Goal: Task Accomplishment & Management: Complete application form

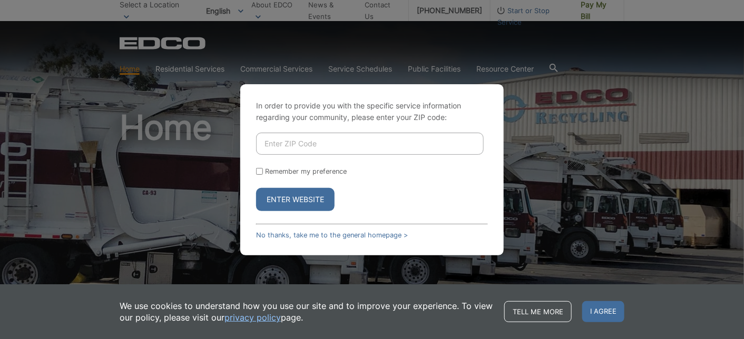
click at [343, 148] on input "Enter ZIP Code" at bounding box center [370, 144] width 228 height 22
type input "90275"
click at [258, 172] on input "Remember my preference" at bounding box center [259, 171] width 7 height 7
checkbox input "true"
click at [278, 198] on button "Enter Website" at bounding box center [295, 199] width 78 height 23
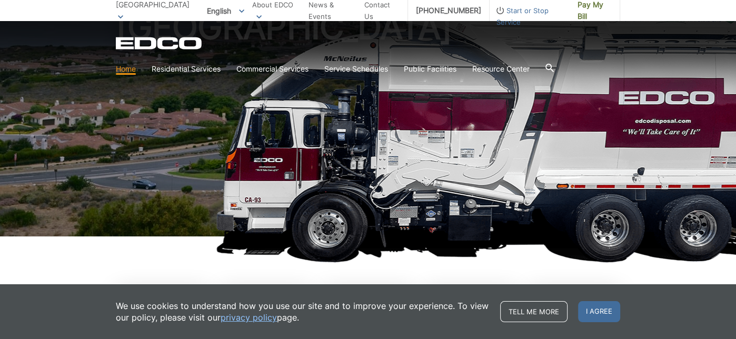
scroll to position [105, 0]
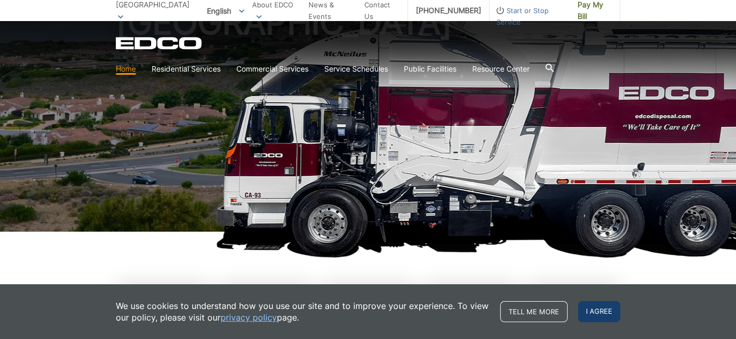
click at [591, 311] on span "I agree" at bounding box center [599, 311] width 42 height 21
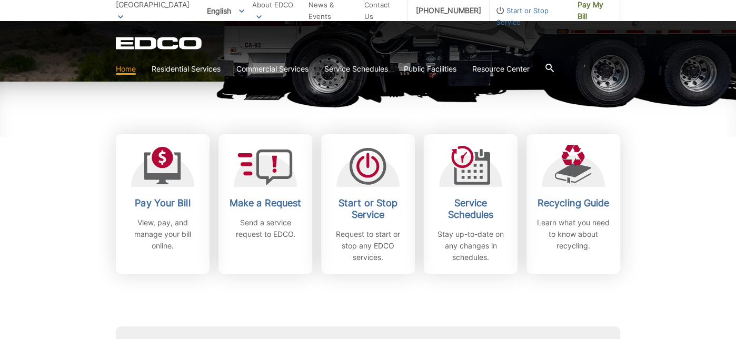
scroll to position [263, 0]
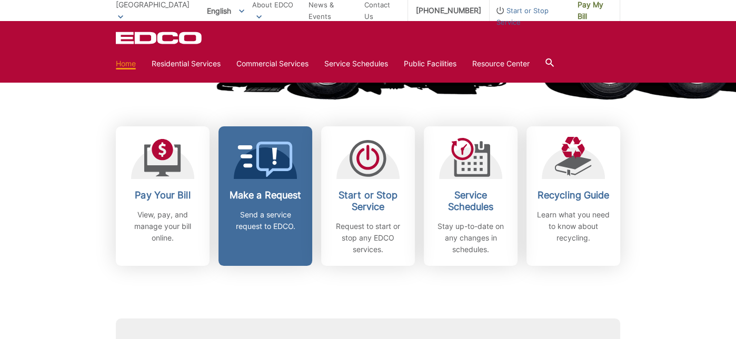
click at [262, 224] on p "Send a service request to EDCO." at bounding box center [266, 220] width 78 height 23
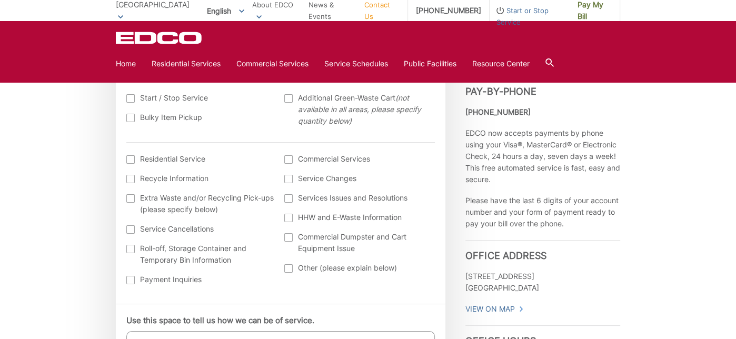
scroll to position [316, 0]
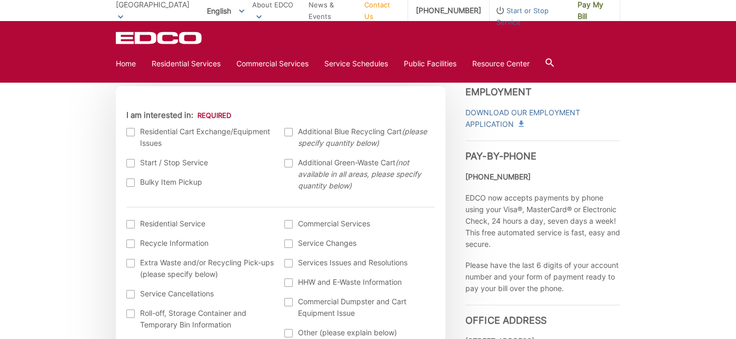
click at [130, 133] on div at bounding box center [130, 132] width 8 height 8
click at [0, 0] on input "I am interested in:" at bounding box center [0, 0] width 0 height 0
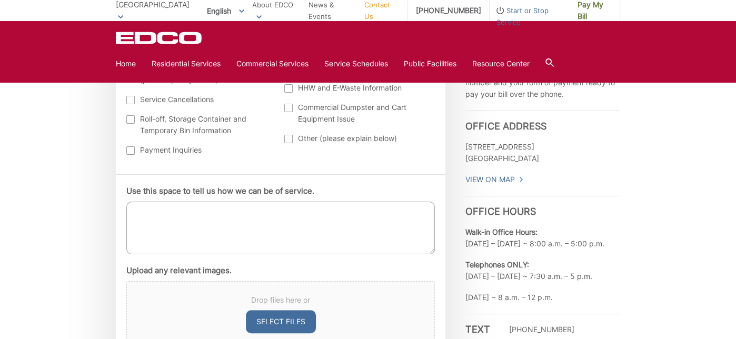
scroll to position [527, 0]
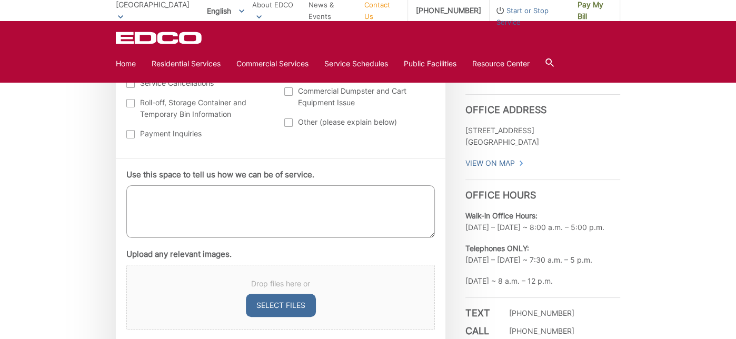
click at [148, 197] on textarea "Use this space to tell us how we can be of service." at bounding box center [280, 211] width 309 height 53
type textarea "return 1 blue recycle bin and 1 green bin - no longer required"
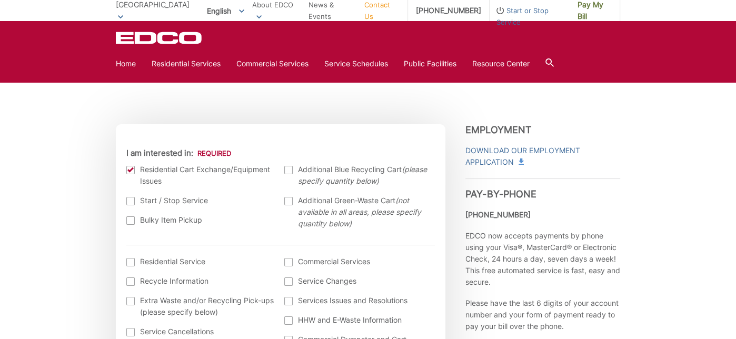
scroll to position [263, 0]
